Goal: Task Accomplishment & Management: Manage account settings

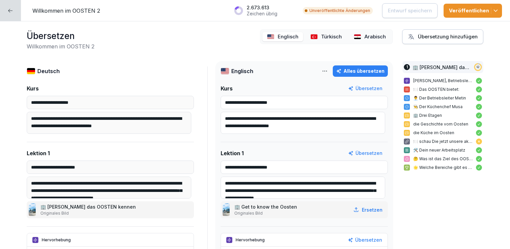
click at [321, 35] on p "Türkisch" at bounding box center [331, 37] width 21 height 8
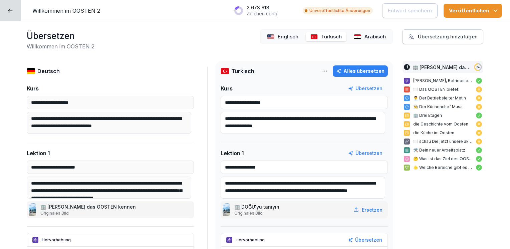
click at [9, 10] on icon at bounding box center [10, 10] width 5 height 5
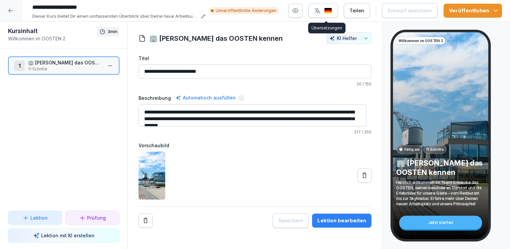
click at [333, 14] on button "button" at bounding box center [322, 11] width 29 height 14
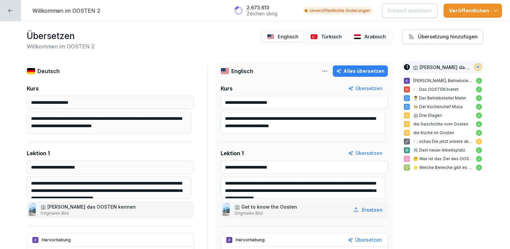
click at [326, 35] on p "Türkisch" at bounding box center [331, 37] width 21 height 8
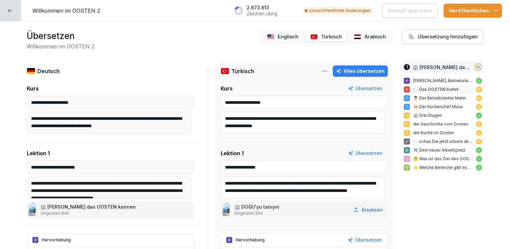
click at [447, 90] on p "🍽️ Das OOSTEN bietet:" at bounding box center [442, 89] width 59 height 6
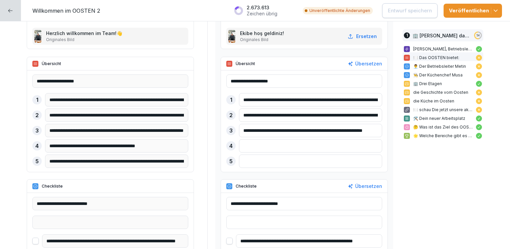
scroll to position [262, 0]
click at [359, 65] on div "Übersetzen" at bounding box center [365, 63] width 34 height 7
type input "**********"
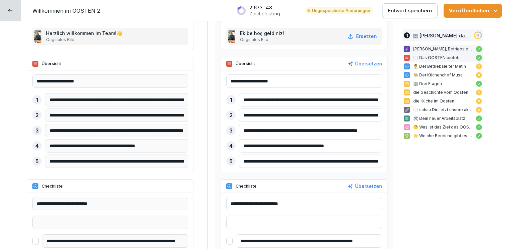
click at [430, 57] on p "🍽️ Das OOSTEN bietet:" at bounding box center [442, 58] width 59 height 6
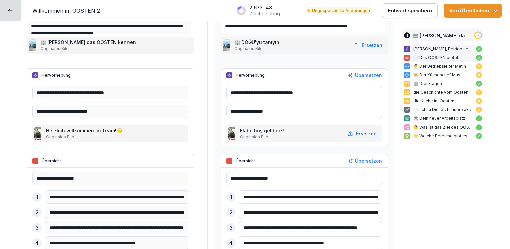
scroll to position [168, 0]
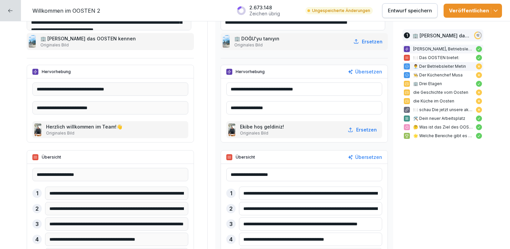
click at [430, 66] on p "👨‍💼 Der Betriebsleiter Metin" at bounding box center [442, 66] width 59 height 6
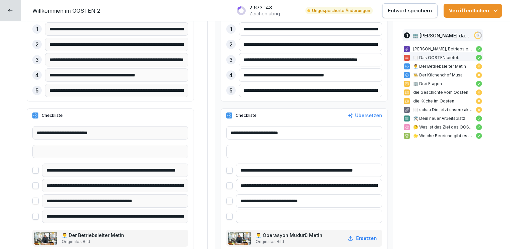
scroll to position [343, 0]
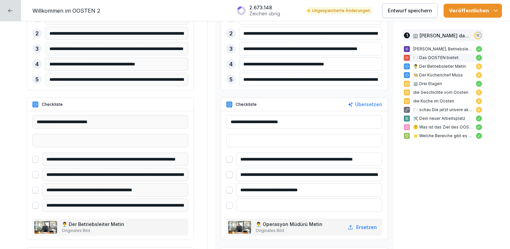
click at [357, 104] on div "Übersetzen" at bounding box center [365, 104] width 34 height 7
type input "**********"
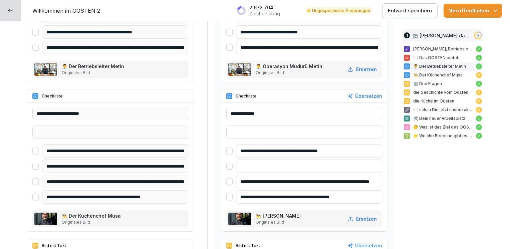
scroll to position [501, 0]
click at [358, 92] on div "Übersetzen" at bounding box center [365, 95] width 34 height 7
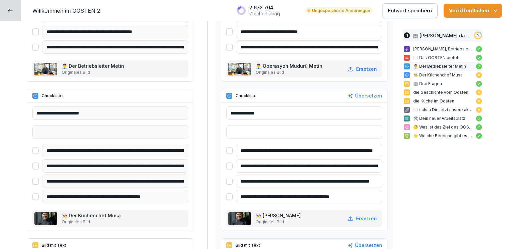
type input "**********"
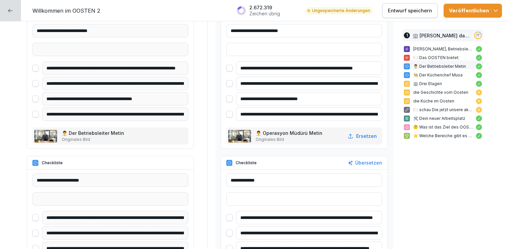
scroll to position [437, 0]
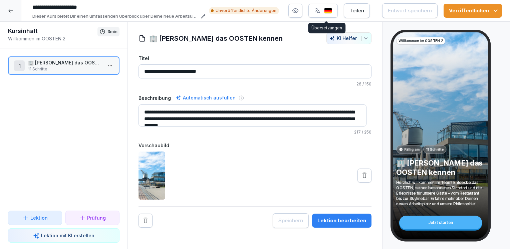
click at [331, 9] on img "button" at bounding box center [328, 11] width 8 height 6
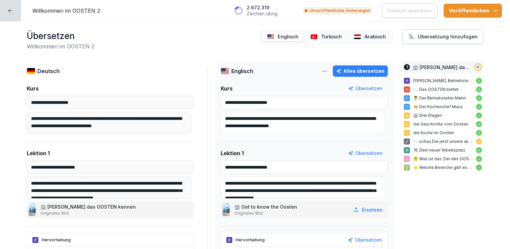
click at [284, 37] on p "Englisch" at bounding box center [288, 37] width 21 height 8
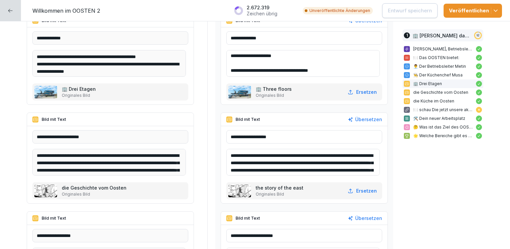
scroll to position [727, 0]
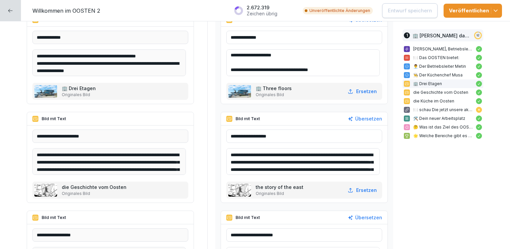
click at [284, 139] on input "**********" at bounding box center [304, 135] width 156 height 13
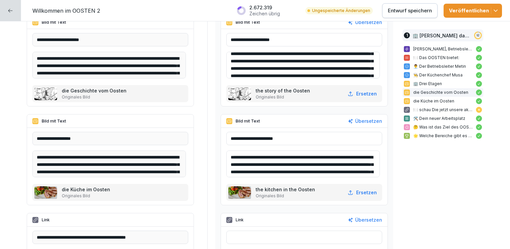
scroll to position [828, 0]
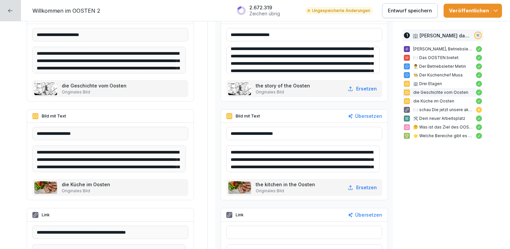
type input "**********"
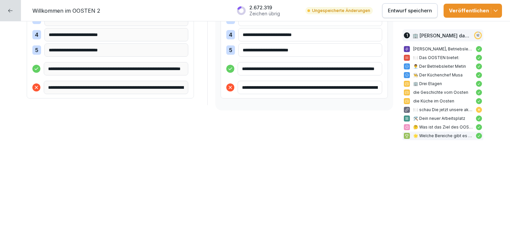
scroll to position [1445, 0]
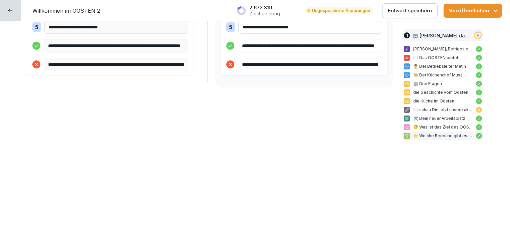
click at [389, 12] on button "Entwurf speichern" at bounding box center [409, 10] width 55 height 15
click at [13, 12] on icon at bounding box center [10, 10] width 5 height 5
drag, startPoint x: 294, startPoint y: 143, endPoint x: 284, endPoint y: 163, distance: 22.1
click at [10, 11] on icon at bounding box center [10, 10] width 5 height 5
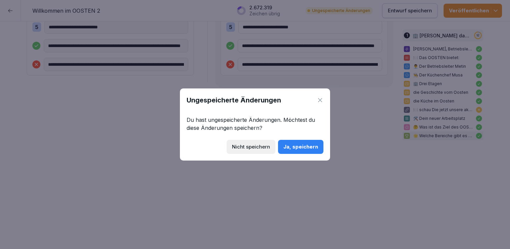
click at [293, 142] on button "Ja, speichern" at bounding box center [300, 147] width 45 height 14
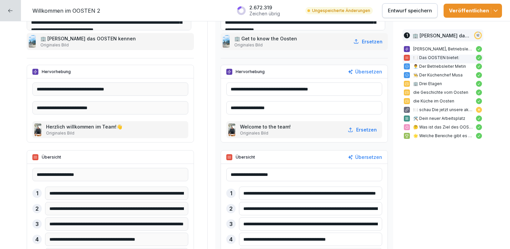
scroll to position [0, 0]
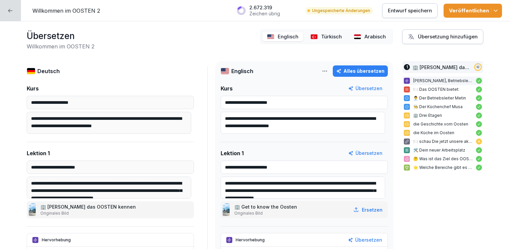
click at [10, 8] on icon at bounding box center [10, 10] width 5 height 5
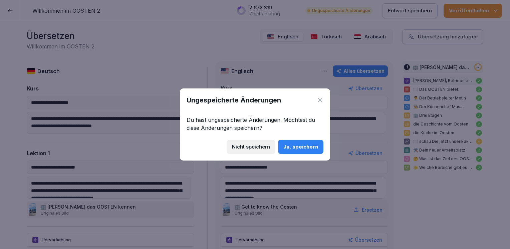
click at [304, 148] on div "Ja, speichern" at bounding box center [300, 146] width 35 height 7
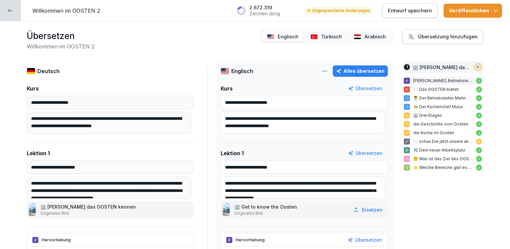
click at [404, 14] on p "Entwurf speichern" at bounding box center [410, 10] width 44 height 7
click at [11, 10] on icon at bounding box center [10, 10] width 5 height 5
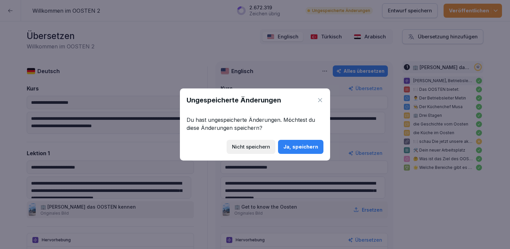
click at [294, 147] on div "Ja, speichern" at bounding box center [300, 146] width 35 height 7
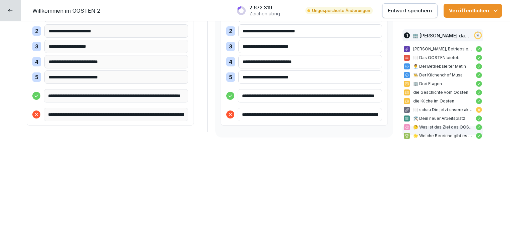
scroll to position [1445, 0]
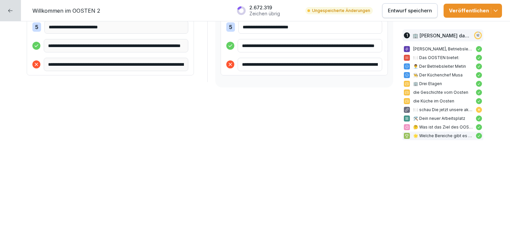
click at [403, 12] on p "Entwurf speichern" at bounding box center [410, 10] width 44 height 7
click at [11, 7] on div at bounding box center [10, 10] width 21 height 21
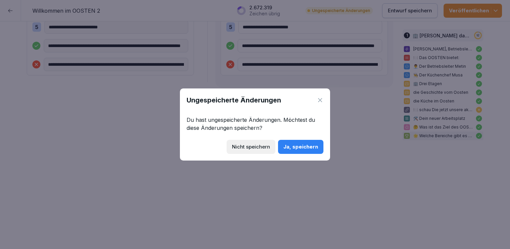
click at [292, 145] on div "Ja, speichern" at bounding box center [300, 146] width 35 height 7
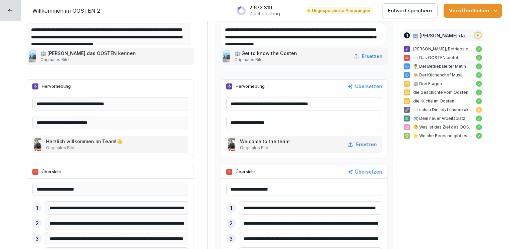
scroll to position [0, 0]
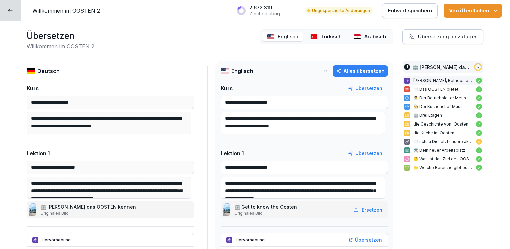
click at [399, 9] on p "Entwurf speichern" at bounding box center [410, 10] width 44 height 7
click at [493, 13] on icon "button" at bounding box center [495, 10] width 7 height 7
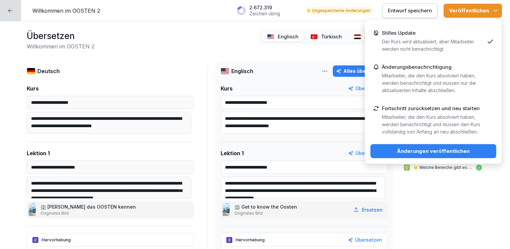
click at [425, 147] on div "Änderungen veröffentlichen" at bounding box center [433, 150] width 115 height 7
